Goal: Complete application form

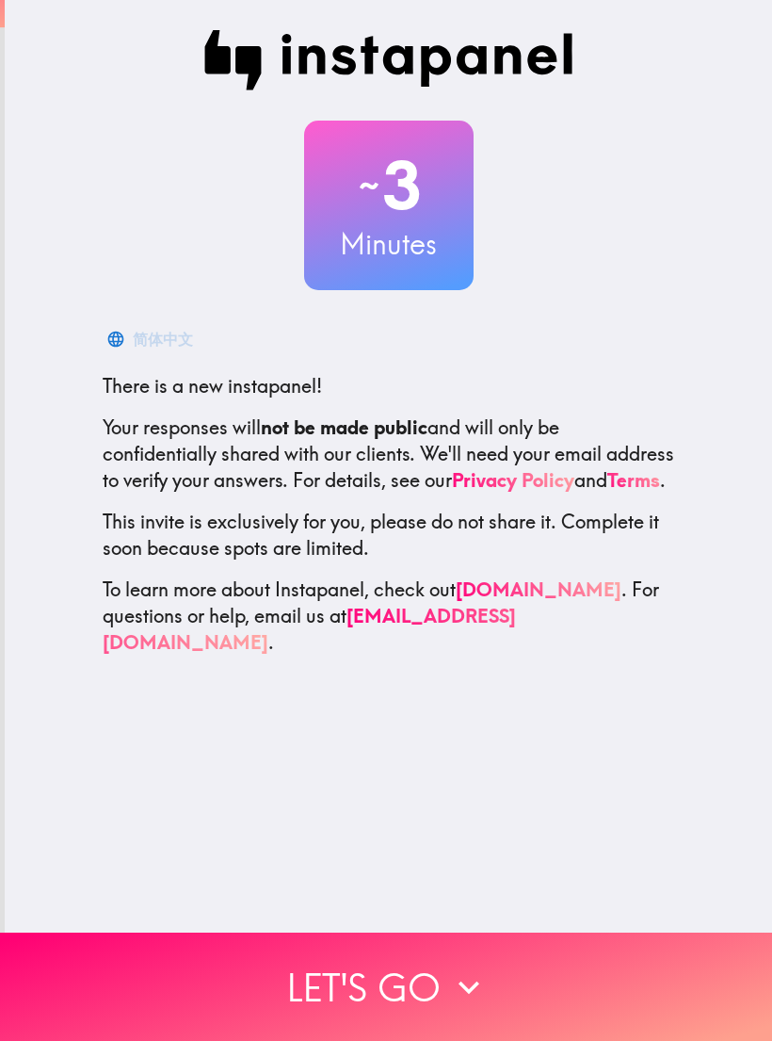
click at [643, 977] on button "Let's go" at bounding box center [386, 986] width 772 height 108
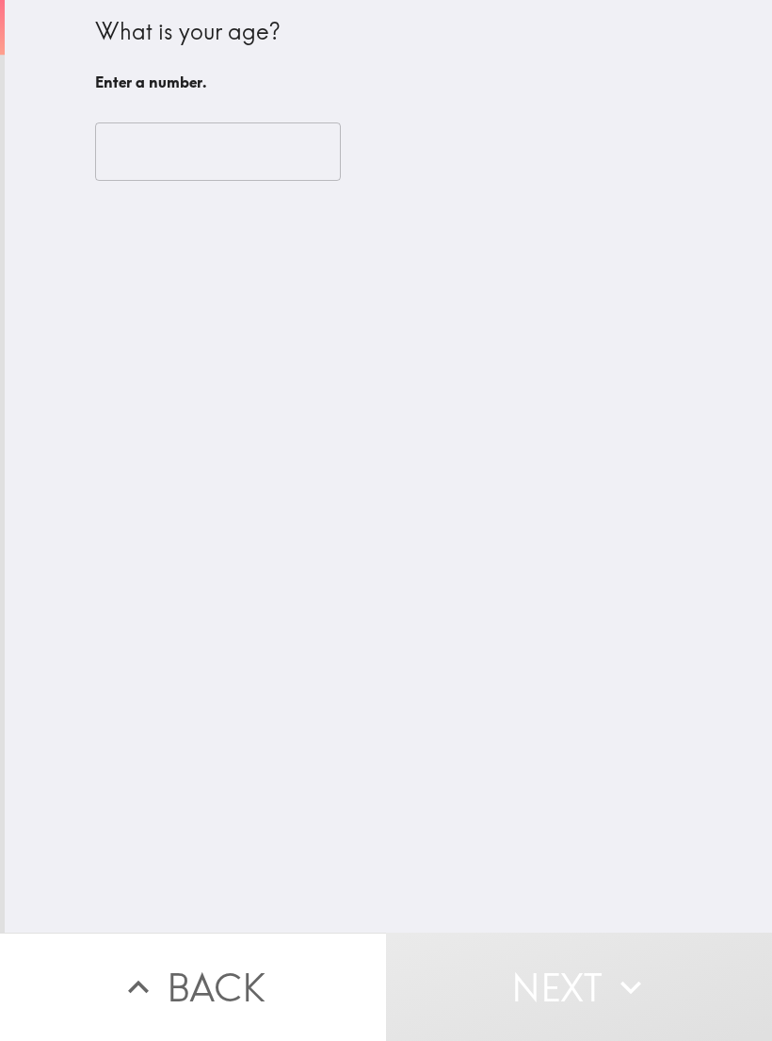
click at [124, 169] on input "number" at bounding box center [218, 151] width 246 height 58
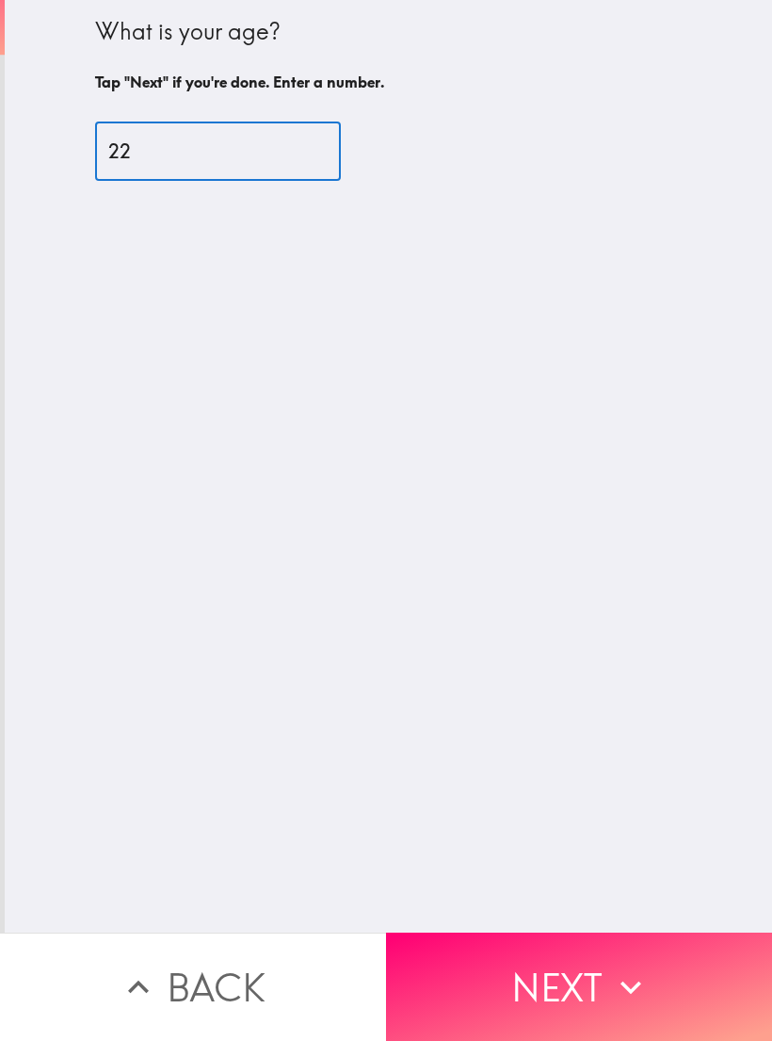
type input "22"
click at [669, 977] on button "Next" at bounding box center [579, 986] width 386 height 108
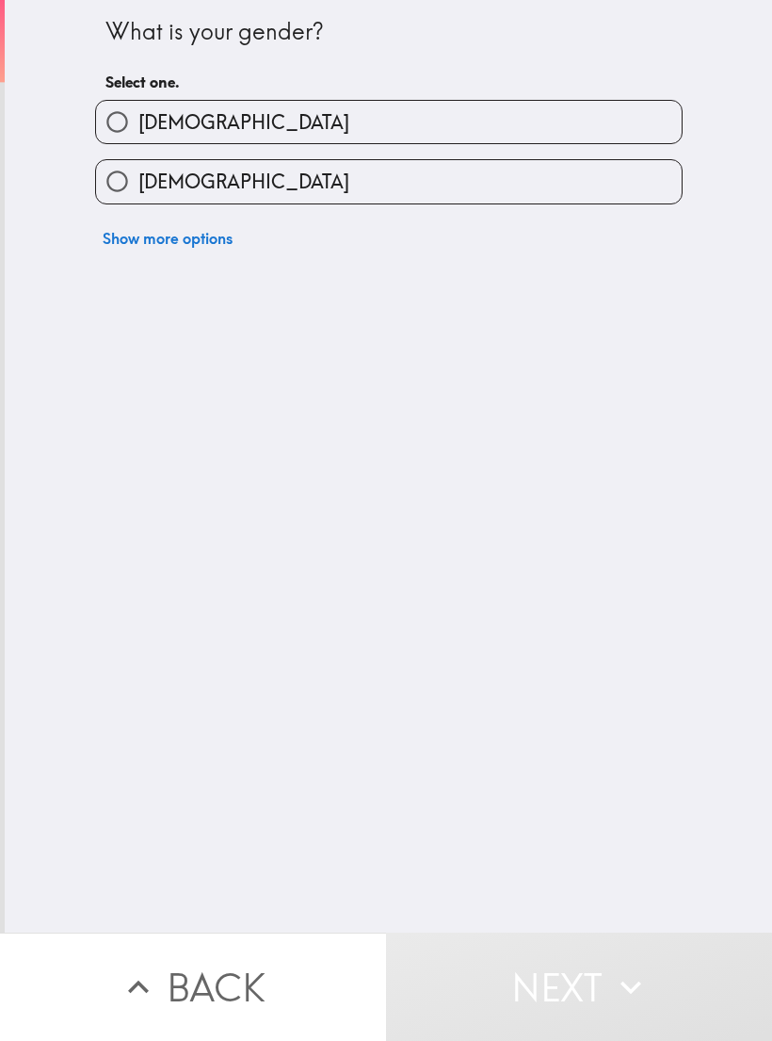
click at [121, 177] on input "[DEMOGRAPHIC_DATA]" at bounding box center [117, 181] width 42 height 42
radio input "true"
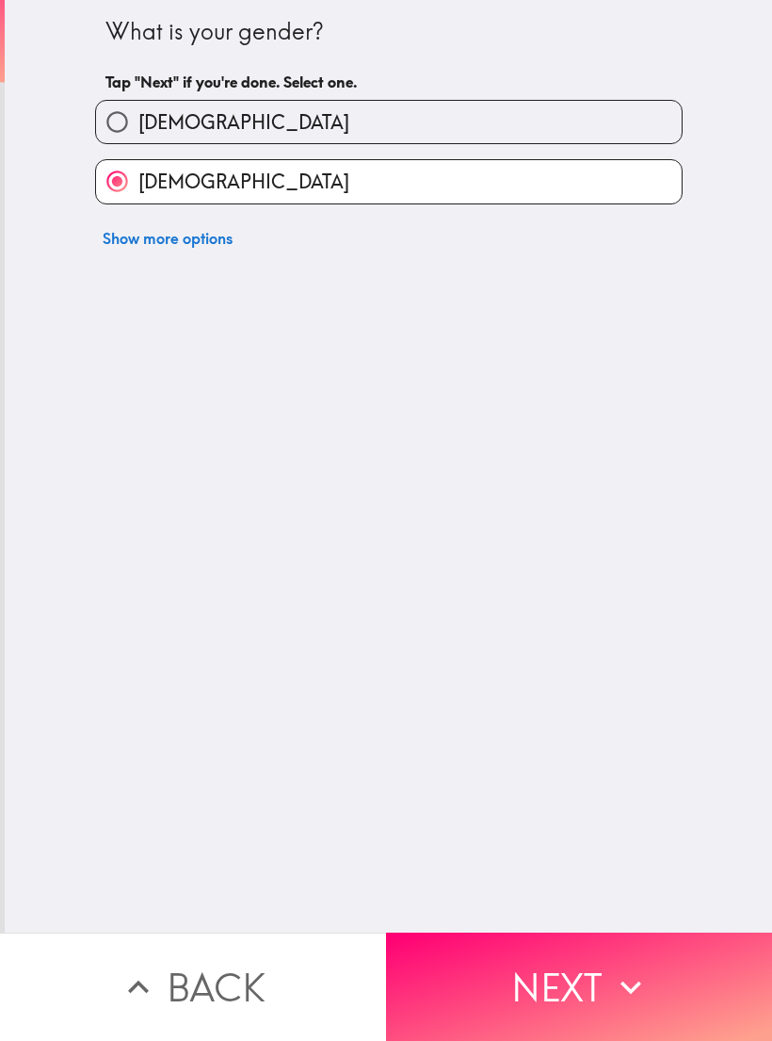
click at [635, 982] on icon "button" at bounding box center [630, 986] width 41 height 41
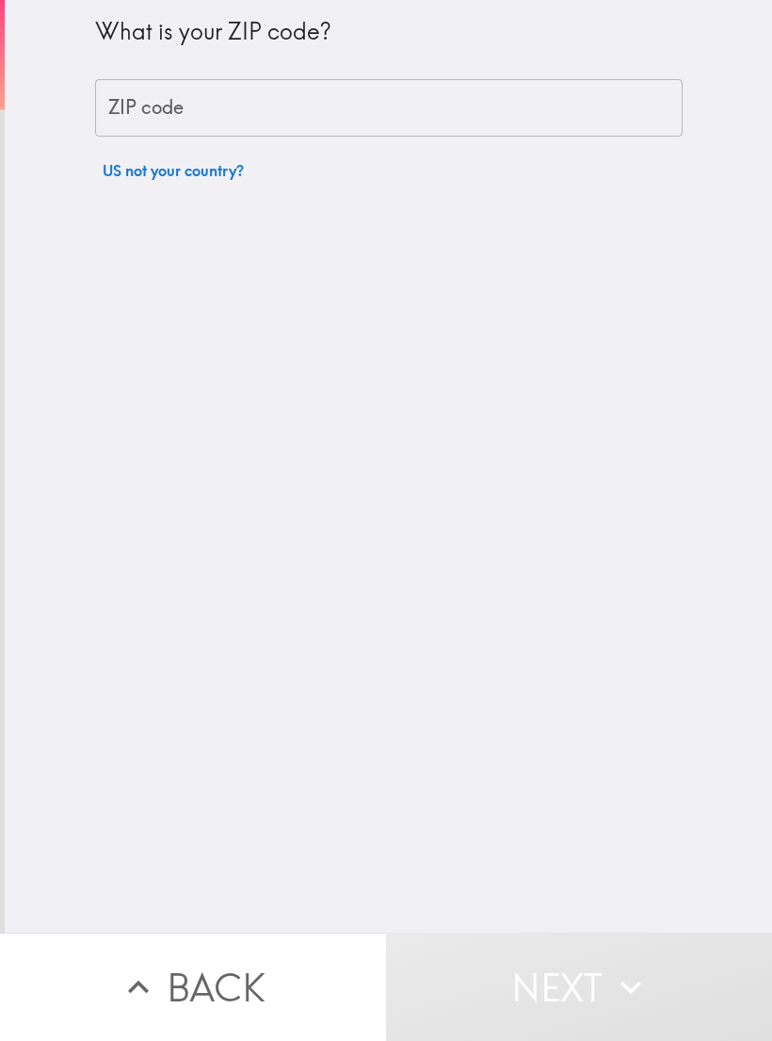
click at [111, 124] on input "ZIP code" at bounding box center [389, 108] width 588 height 58
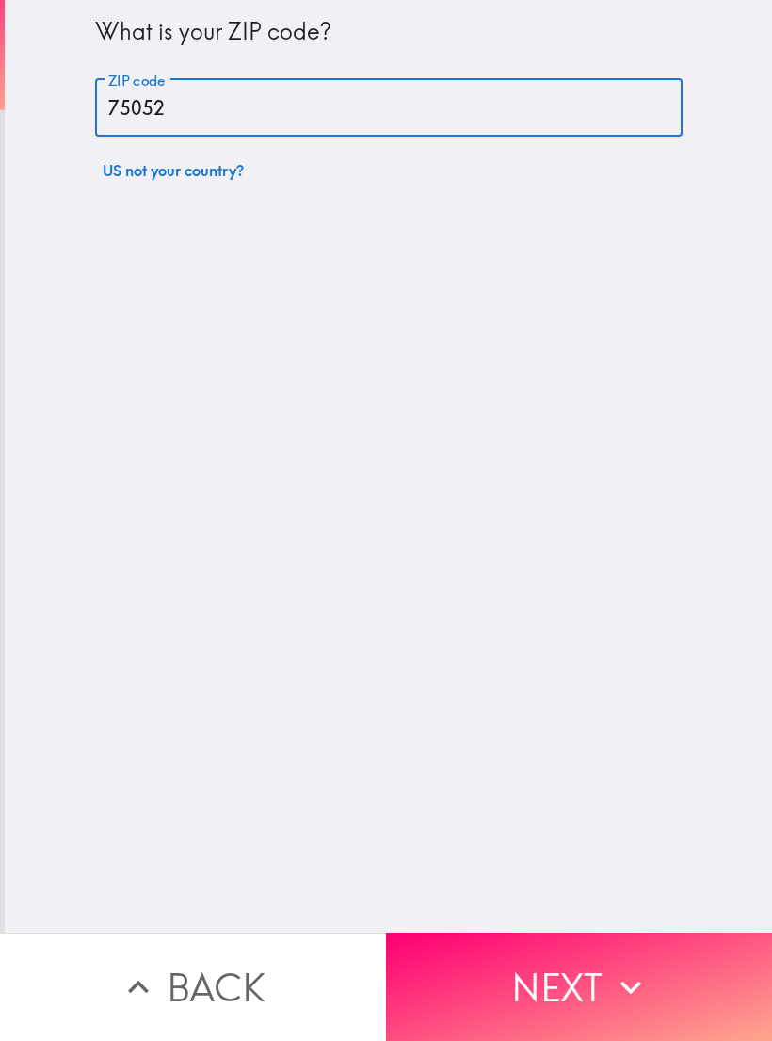
type input "75052"
click at [637, 982] on icon "button" at bounding box center [630, 986] width 41 height 41
